Goal: Information Seeking & Learning: Learn about a topic

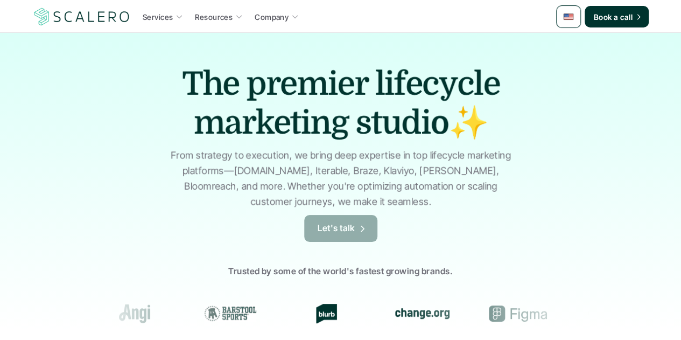
click at [340, 229] on p "Let's talk" at bounding box center [337, 228] width 38 height 14
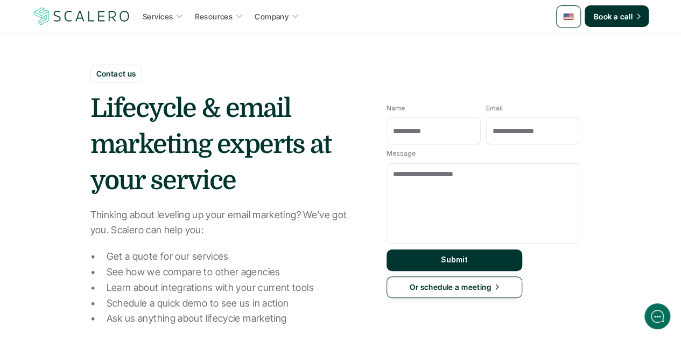
click at [73, 11] on img at bounding box center [81, 16] width 99 height 20
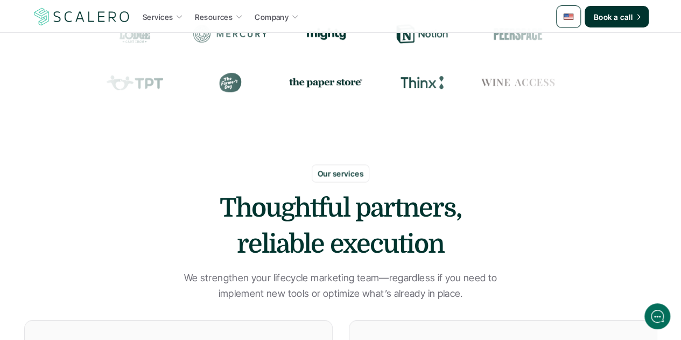
scroll to position [431, 0]
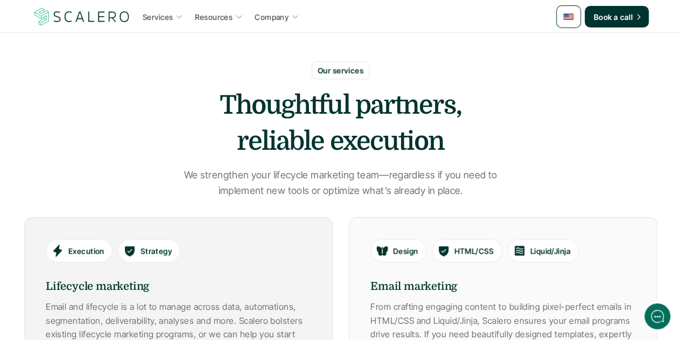
click at [195, 262] on div "Execution Strategy" at bounding box center [178, 255] width 265 height 34
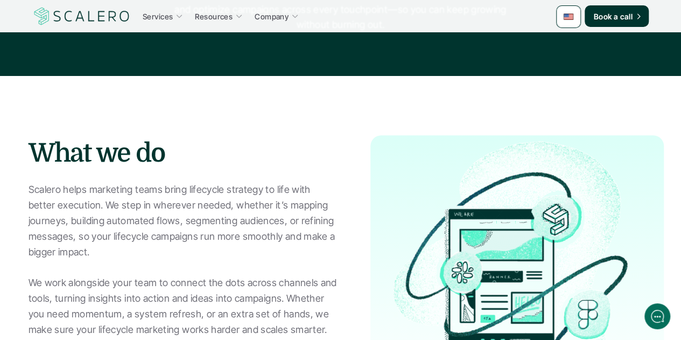
scroll to position [269, 0]
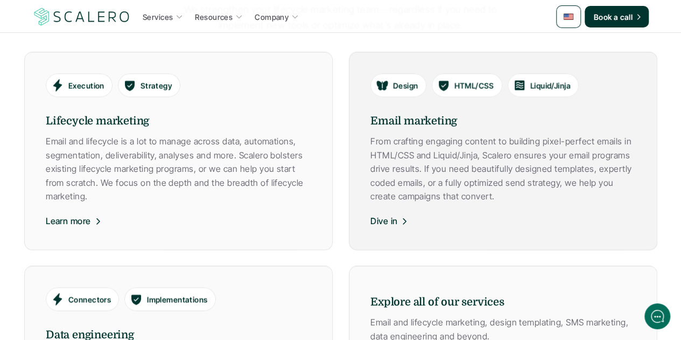
scroll to position [646, 0]
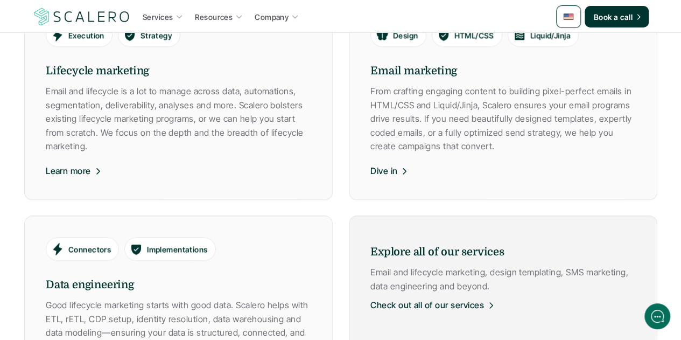
click at [483, 226] on link "Explore all of our services Email and lifecycle marketing, design templating, S…" at bounding box center [503, 307] width 308 height 184
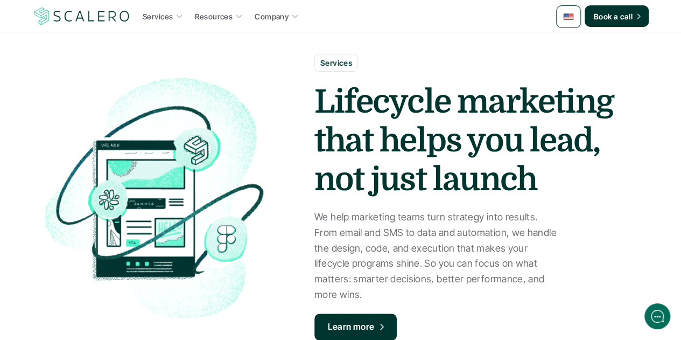
scroll to position [323, 0]
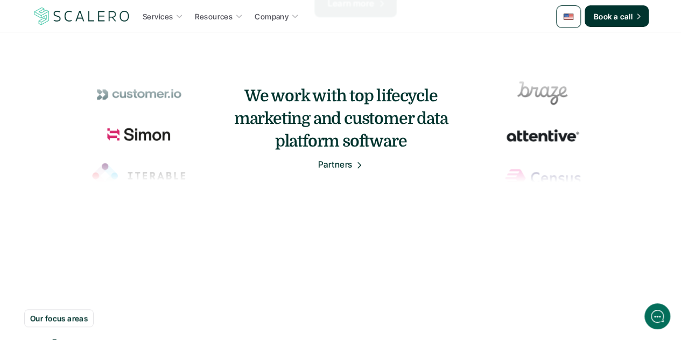
click at [80, 25] on img at bounding box center [81, 16] width 99 height 20
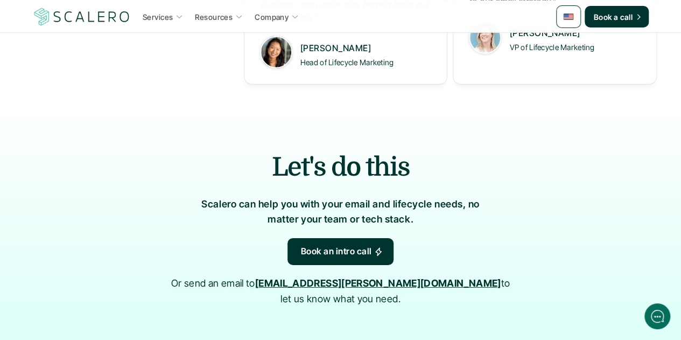
scroll to position [1585, 0]
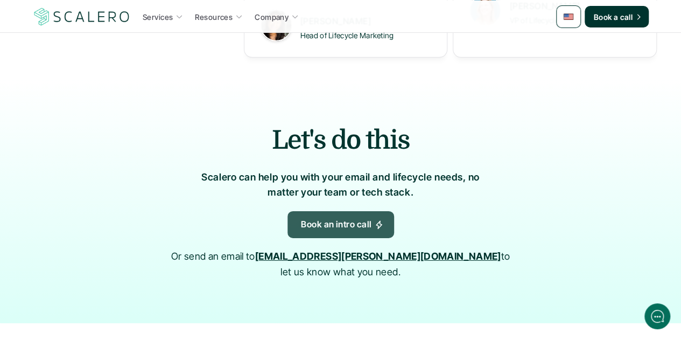
click at [353, 227] on p "Book an intro call" at bounding box center [336, 224] width 71 height 14
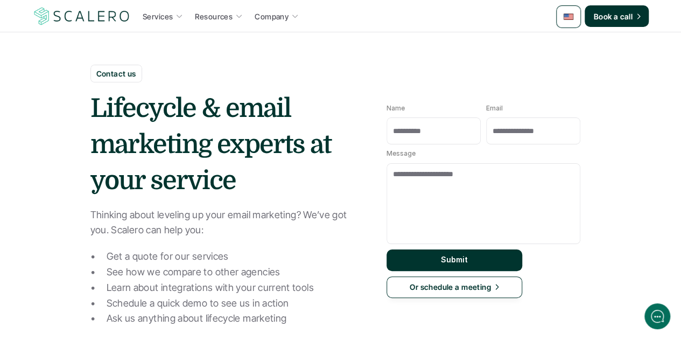
click at [572, 15] on img at bounding box center [568, 16] width 11 height 11
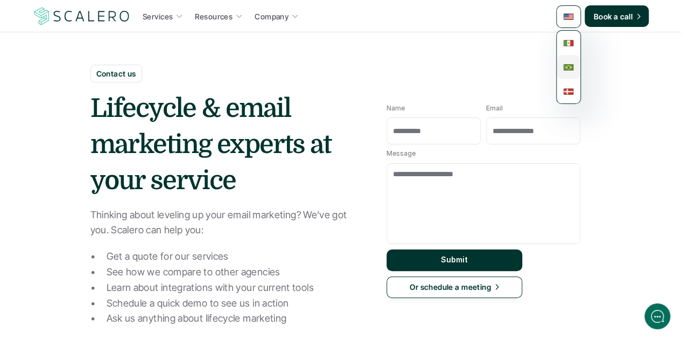
click at [567, 66] on img at bounding box center [568, 67] width 11 height 11
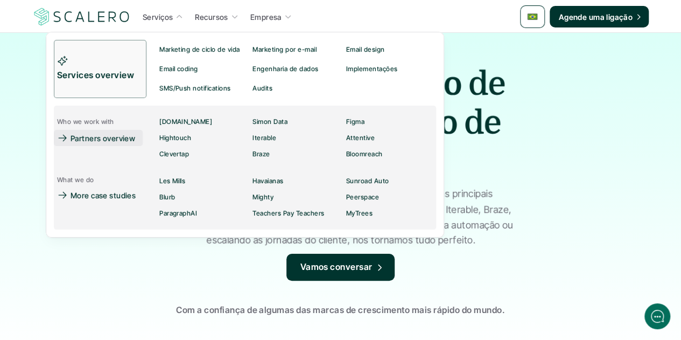
click at [118, 141] on p "Partners overview" at bounding box center [103, 137] width 65 height 11
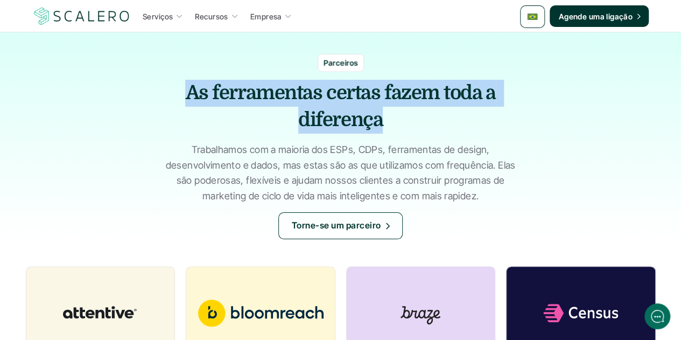
drag, startPoint x: 382, startPoint y: 119, endPoint x: 191, endPoint y: 99, distance: 192.2
click at [191, 99] on strong "As ferramentas certas fazem toda a diferença" at bounding box center [342, 106] width 314 height 49
copy strong "As ferramentas certas fazem toda a diferença"
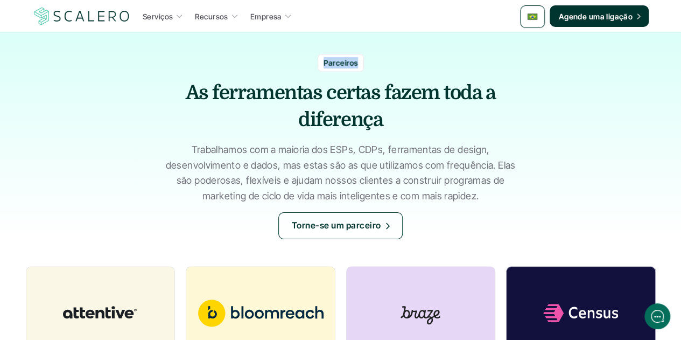
drag, startPoint x: 354, startPoint y: 62, endPoint x: 315, endPoint y: 53, distance: 40.2
click at [315, 53] on div "Parceiros As ferramentas certas fazem toda a diferença Trabalhamos com a maiori…" at bounding box center [340, 135] width 681 height 207
copy p "Parceiros"
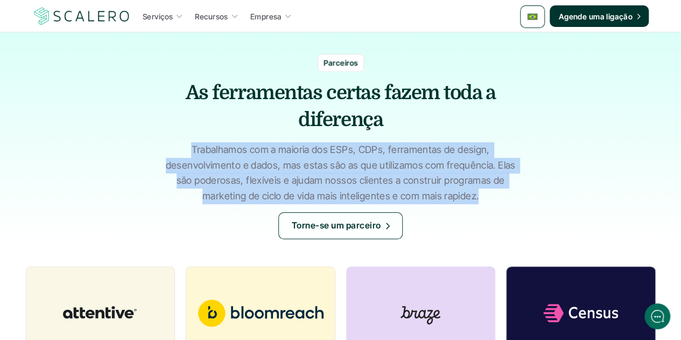
drag, startPoint x: 478, startPoint y: 195, endPoint x: 192, endPoint y: 146, distance: 290.4
click at [192, 146] on p "Trabalhamos com a maioria dos ESPs, CDPs, ferramentas de design, desenvolviment…" at bounding box center [341, 173] width 350 height 62
copy p "Trabalhamos com a maioria dos ESPs, CDPs, ferramentas de design, desenvolviment…"
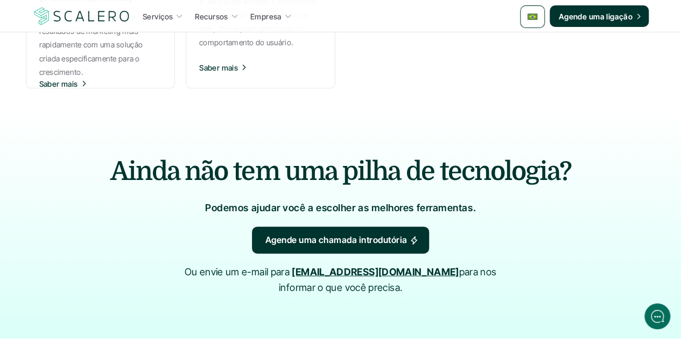
scroll to position [1077, 0]
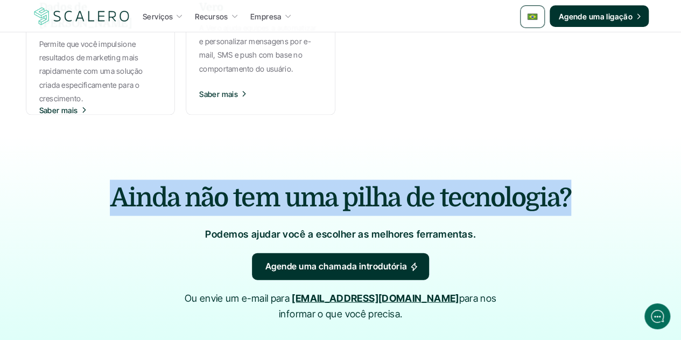
drag, startPoint x: 569, startPoint y: 189, endPoint x: 101, endPoint y: 185, distance: 468.3
click at [101, 185] on h2 "Ainda não tem uma pilha de tecnologia?" at bounding box center [341, 198] width 560 height 36
copy h2 "Ainda não tem uma pilha de tecnologia?"
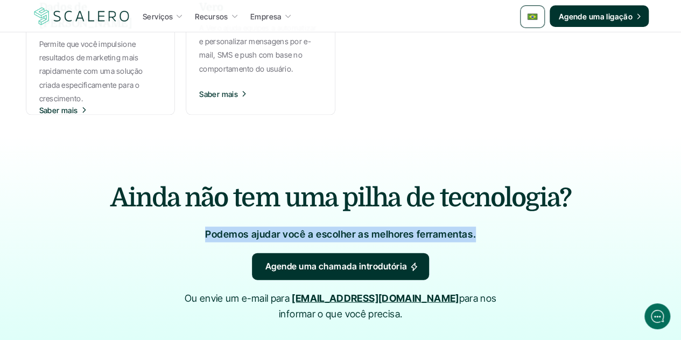
drag, startPoint x: 474, startPoint y: 236, endPoint x: 201, endPoint y: 231, distance: 272.4
click at [201, 231] on div "Ainda não tem uma pilha de tecnologia? Podemos ajudar você a escolher as melhor…" at bounding box center [341, 251] width 646 height 228
copy p "Podemos ajudar você a escolher as melhores ferramentas."
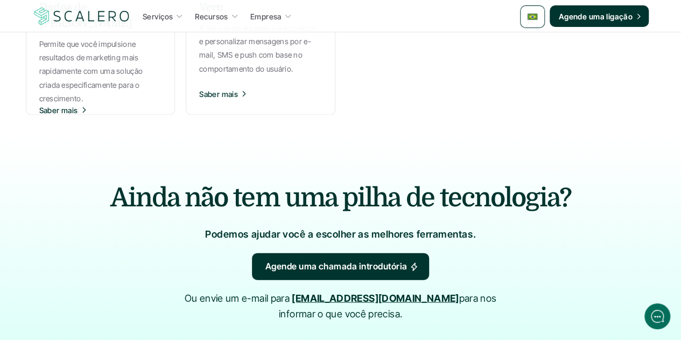
click at [384, 200] on h2 "Ainda não tem uma pilha de tecnologia?" at bounding box center [341, 198] width 560 height 36
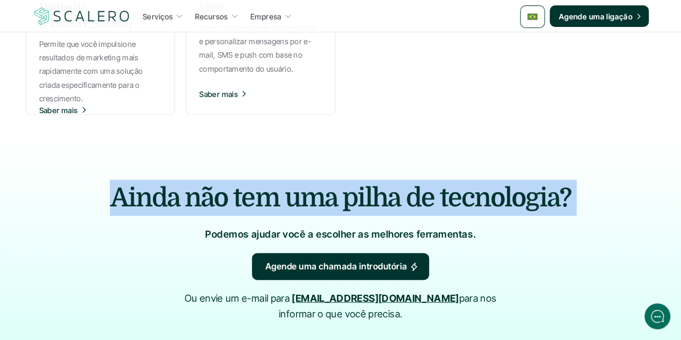
click at [384, 200] on h2 "Ainda não tem uma pilha de tecnologia?" at bounding box center [341, 198] width 560 height 36
copy h2 "Ainda não tem uma pilha de tecnologia?"
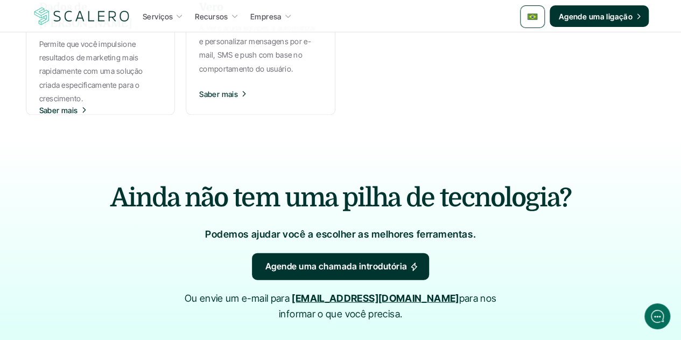
click at [470, 235] on p "Podemos ajudar você a escolher as melhores ferramentas." at bounding box center [340, 235] width 271 height 16
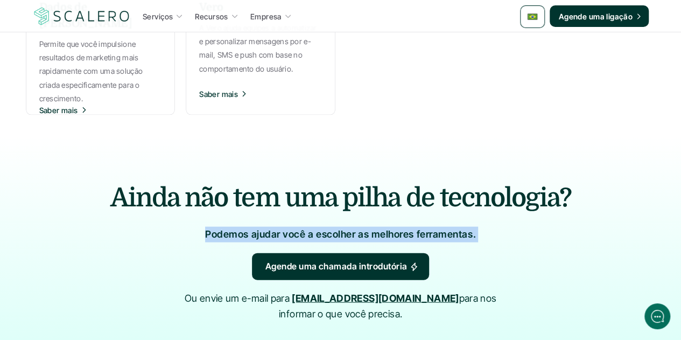
click at [470, 235] on p "Podemos ajudar você a escolher as melhores ferramentas." at bounding box center [340, 235] width 271 height 16
copy p "Podemos ajudar você a escolher as melhores ferramentas."
